Goal: Information Seeking & Learning: Check status

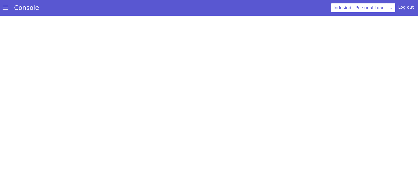
scroll to position [1, 0]
select select "HANGUP"
select select "te"
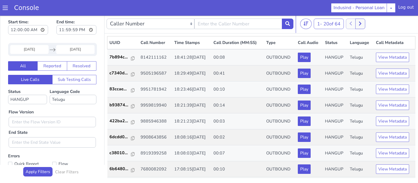
scroll to position [189, 0]
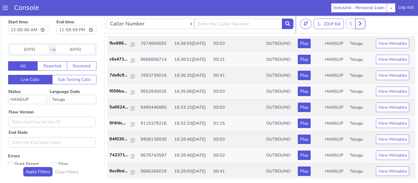
click at [364, 22] on button at bounding box center [360, 24] width 10 height 10
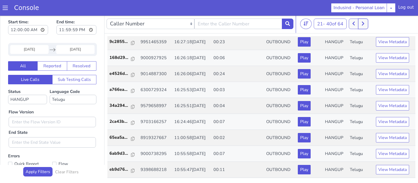
scroll to position [41, 0]
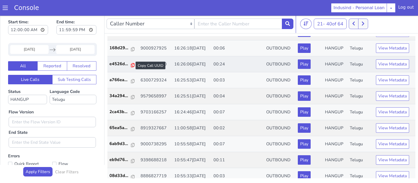
click at [131, 65] on icon at bounding box center [133, 65] width 4 height 4
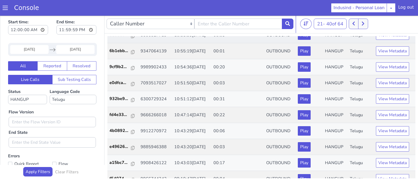
scroll to position [189, 0]
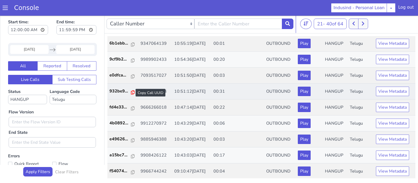
click at [131, 91] on icon at bounding box center [133, 92] width 4 height 4
click at [131, 90] on icon at bounding box center [133, 92] width 4 height 4
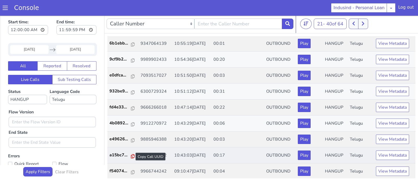
click at [133, 154] on icon at bounding box center [133, 156] width 4 height 4
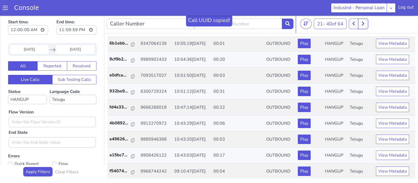
click at [368, 27] on button at bounding box center [363, 24] width 10 height 10
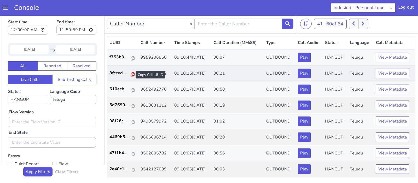
click at [131, 73] on icon at bounding box center [133, 74] width 4 height 4
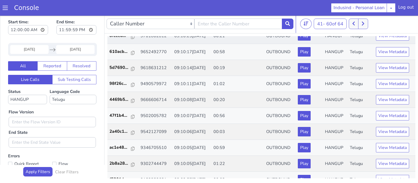
scroll to position [38, 0]
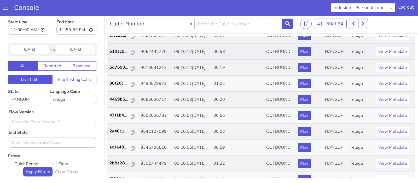
click at [134, 52] on link "610acb..." at bounding box center [123, 51] width 27 height 6
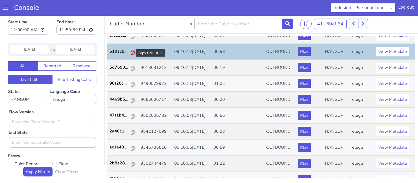
click at [131, 52] on icon at bounding box center [133, 52] width 4 height 4
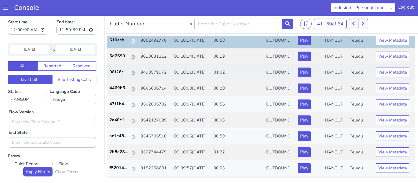
scroll to position [49, 0]
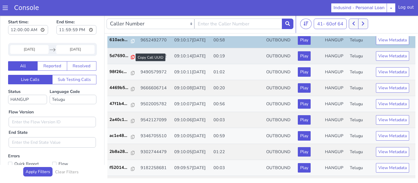
click at [131, 56] on icon at bounding box center [133, 57] width 4 height 4
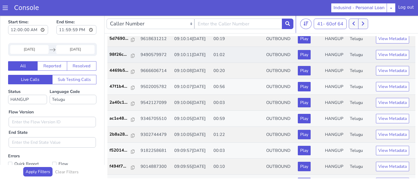
scroll to position [68, 0]
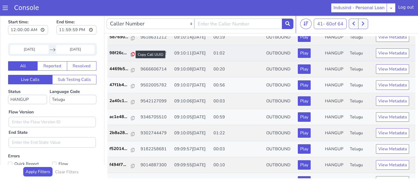
click at [132, 53] on icon at bounding box center [133, 54] width 4 height 4
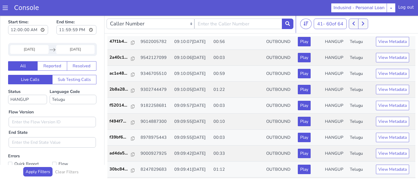
scroll to position [112, 0]
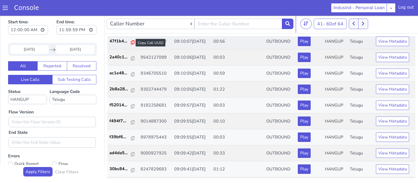
click at [131, 43] on icon at bounding box center [133, 42] width 4 height 4
